Goal: Navigation & Orientation: Find specific page/section

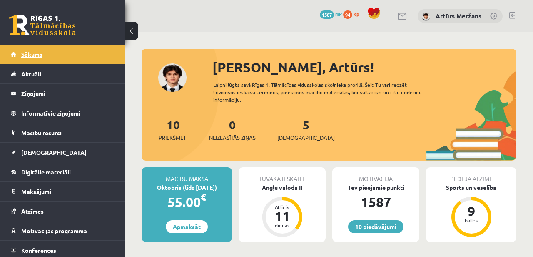
click at [38, 56] on span "Sākums" at bounding box center [31, 53] width 21 height 7
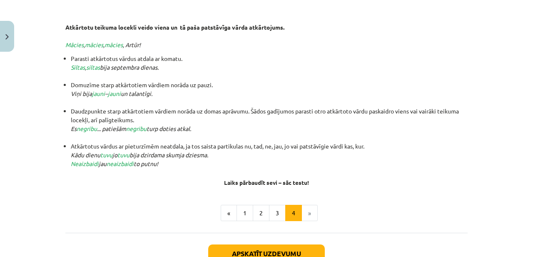
scroll to position [140, 0]
